Goal: Task Accomplishment & Management: Use online tool/utility

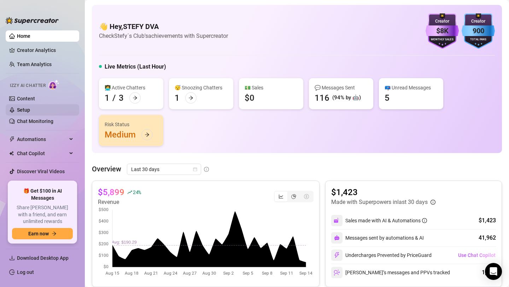
click at [30, 110] on link "Setup" at bounding box center [23, 110] width 13 height 6
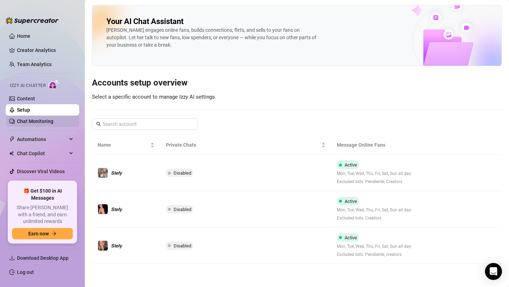
click at [23, 119] on link "Chat Monitoring" at bounding box center [35, 121] width 36 height 6
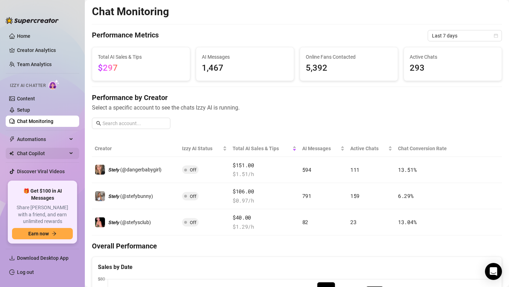
click at [26, 158] on span "Chat Copilot" at bounding box center [42, 153] width 50 height 11
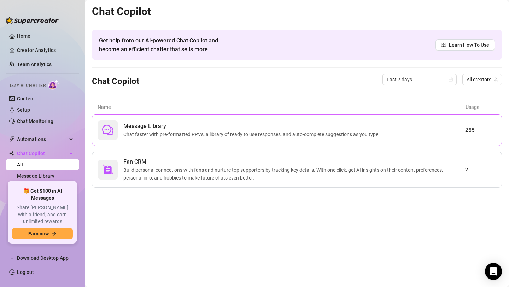
click at [151, 125] on span "Message Library" at bounding box center [252, 126] width 259 height 8
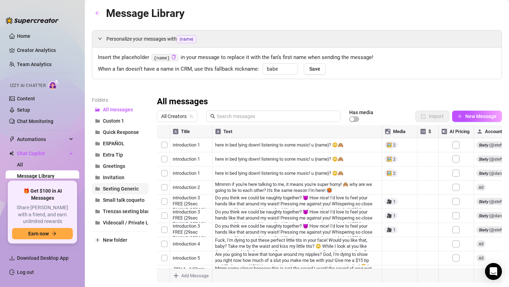
click at [123, 190] on span "Sexting Generic" at bounding box center [121, 189] width 36 height 6
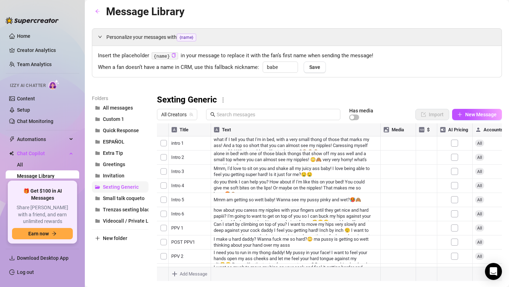
click at [122, 189] on span "Sexting Generic" at bounding box center [121, 187] width 36 height 6
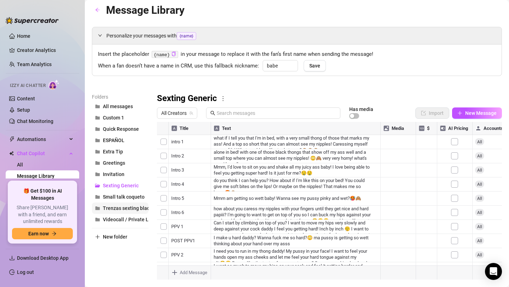
click at [118, 209] on span "Trenzas sexting black" at bounding box center [127, 208] width 49 height 6
click at [328, 182] on div at bounding box center [329, 201] width 345 height 158
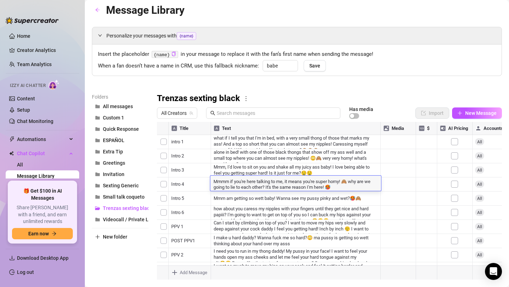
click at [328, 182] on textarea "Mmmm if you're here talking to me, it means you're super horny! 🙈 why are we go…" at bounding box center [295, 184] width 171 height 12
drag, startPoint x: 336, startPoint y: 188, endPoint x: 205, endPoint y: 181, distance: 131.3
click at [205, 181] on div "Title Text Media $ AI Pricing Accounts introduction 1 here in bed lying down! l…" at bounding box center [329, 201] width 345 height 158
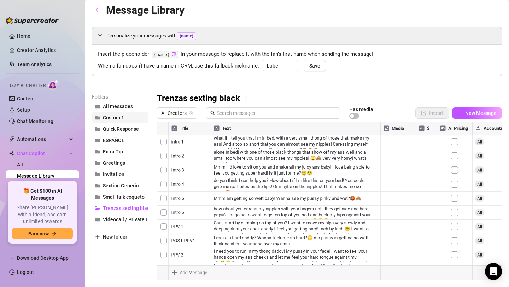
click at [113, 116] on span "Custom 1" at bounding box center [113, 118] width 21 height 6
click at [119, 178] on button "Invitation" at bounding box center [120, 174] width 57 height 11
click at [119, 195] on span "Small talk coqueto" at bounding box center [124, 197] width 42 height 6
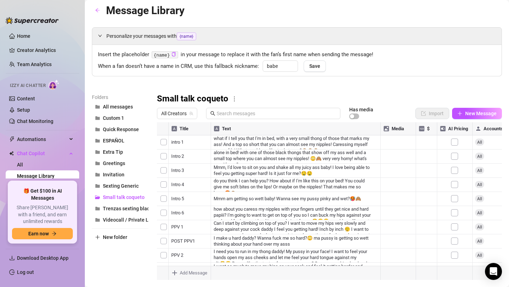
click at [268, 210] on div at bounding box center [329, 201] width 345 height 158
click at [280, 223] on div at bounding box center [329, 201] width 345 height 158
click at [317, 224] on div at bounding box center [329, 201] width 345 height 158
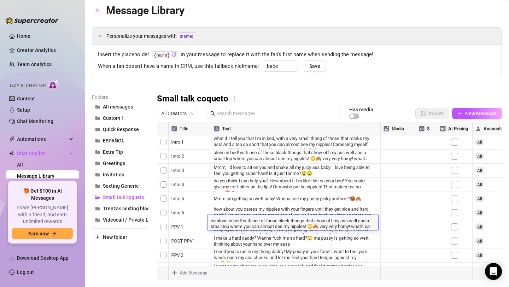
click at [317, 224] on textarea "im alone in bed! with one of those black thongs that show off my ass well and a…" at bounding box center [292, 223] width 171 height 12
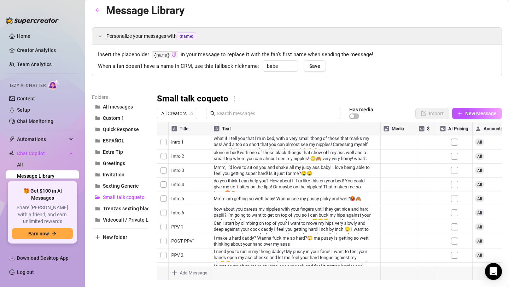
click at [260, 174] on div at bounding box center [329, 201] width 345 height 158
click at [270, 147] on div at bounding box center [329, 201] width 345 height 158
click at [277, 150] on div at bounding box center [329, 201] width 345 height 158
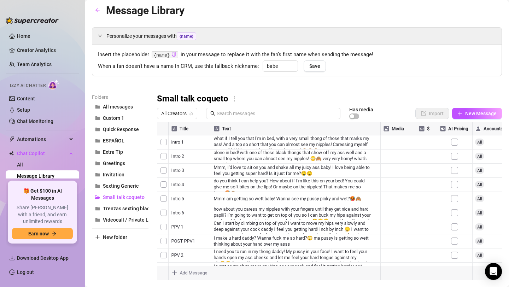
scroll to position [2, 0]
click at [275, 152] on div at bounding box center [329, 201] width 345 height 158
click at [275, 152] on textarea "mm papi ell me what you would do to me if I were on top of you right now 😈" at bounding box center [295, 154] width 171 height 6
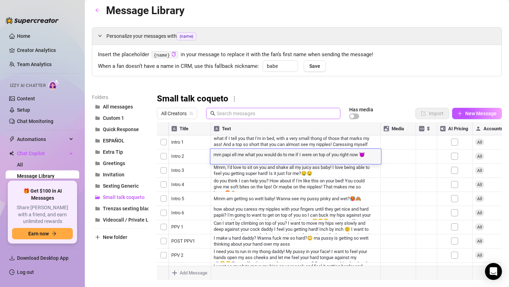
scroll to position [0, 0]
